Goal: Information Seeking & Learning: Learn about a topic

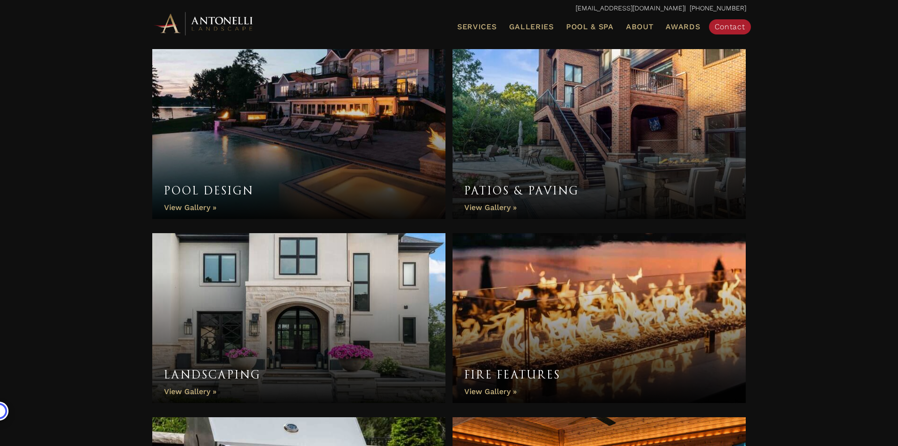
scroll to position [424, 0]
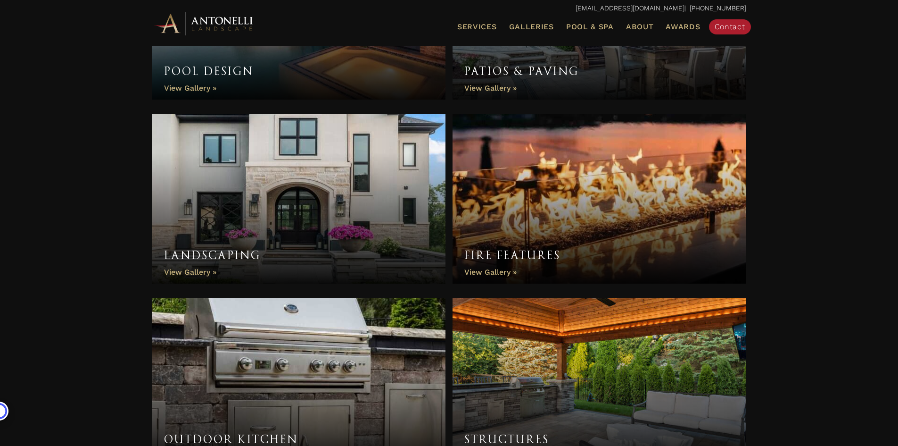
click at [499, 254] on link "Fire Features" at bounding box center [600, 199] width 294 height 170
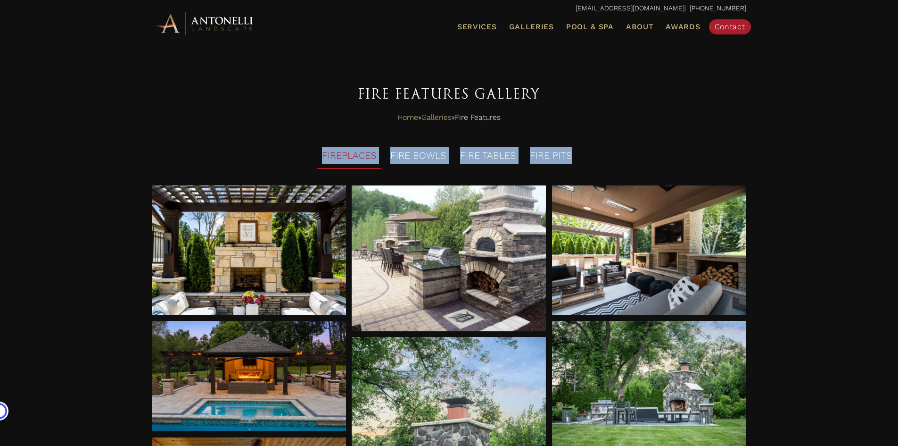
drag, startPoint x: 288, startPoint y: 153, endPoint x: 604, endPoint y: 148, distance: 316.5
click at [599, 148] on ul "FIREPLACES FIRE BOWLS FIRE TABLES FIRE PITS" at bounding box center [449, 157] width 594 height 28
click at [677, 154] on ul "FIREPLACES FIRE BOWLS FIRE TABLES FIRE PITS" at bounding box center [449, 157] width 594 height 28
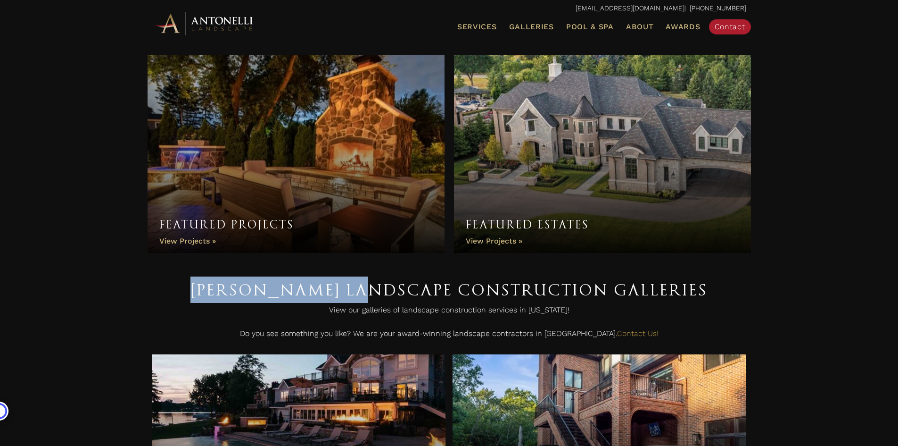
drag, startPoint x: 224, startPoint y: 289, endPoint x: 400, endPoint y: 278, distance: 177.2
click at [400, 278] on h1 "[PERSON_NAME] Landscape Construction Galleries" at bounding box center [449, 289] width 594 height 26
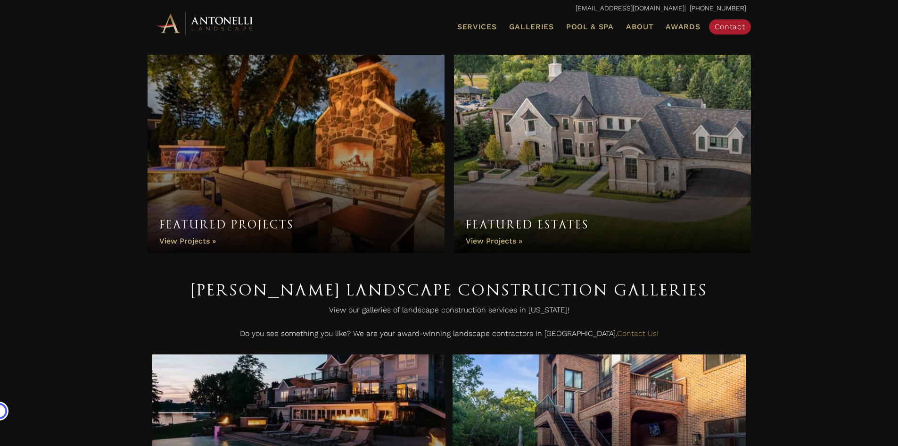
click at [512, 292] on h1 "Antonelli Landscape Construction Galleries" at bounding box center [449, 289] width 594 height 26
click at [648, 286] on h1 "[PERSON_NAME] Landscape Construction Galleries" at bounding box center [449, 289] width 594 height 26
click at [707, 293] on h1 "[PERSON_NAME] Landscape Construction Galleries" at bounding box center [449, 289] width 594 height 26
click at [724, 298] on h1 "[PERSON_NAME] Landscape Construction Galleries" at bounding box center [449, 289] width 594 height 26
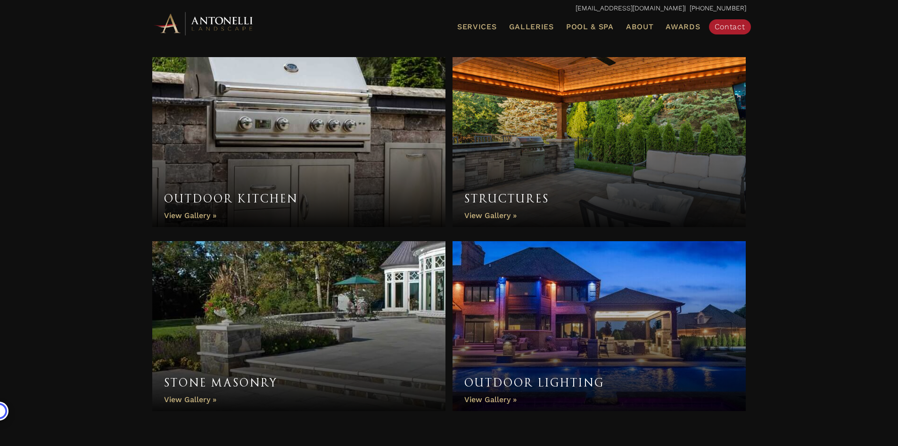
scroll to position [615, 0]
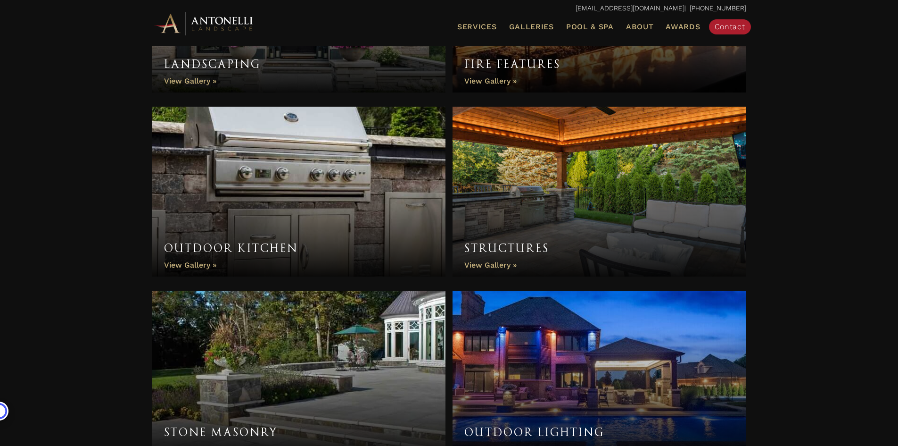
click at [569, 173] on link "Structures" at bounding box center [600, 192] width 294 height 170
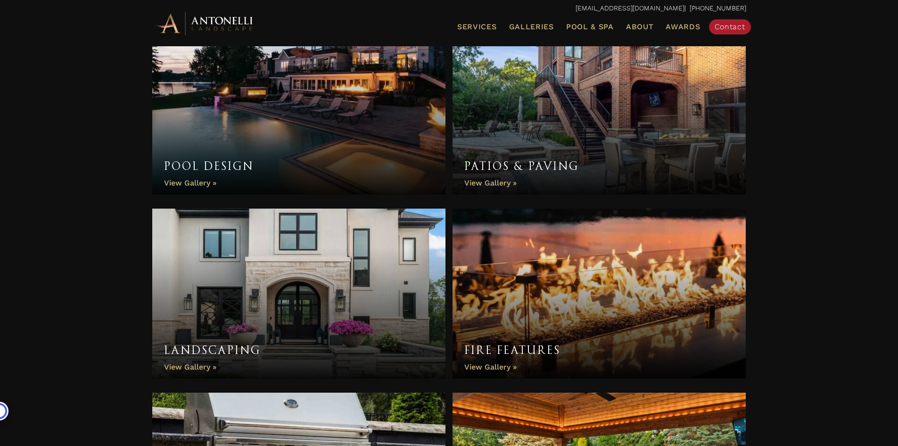
scroll to position [330, 0]
click at [296, 123] on link "Pool Design" at bounding box center [299, 109] width 294 height 170
